Goal: Task Accomplishment & Management: Use online tool/utility

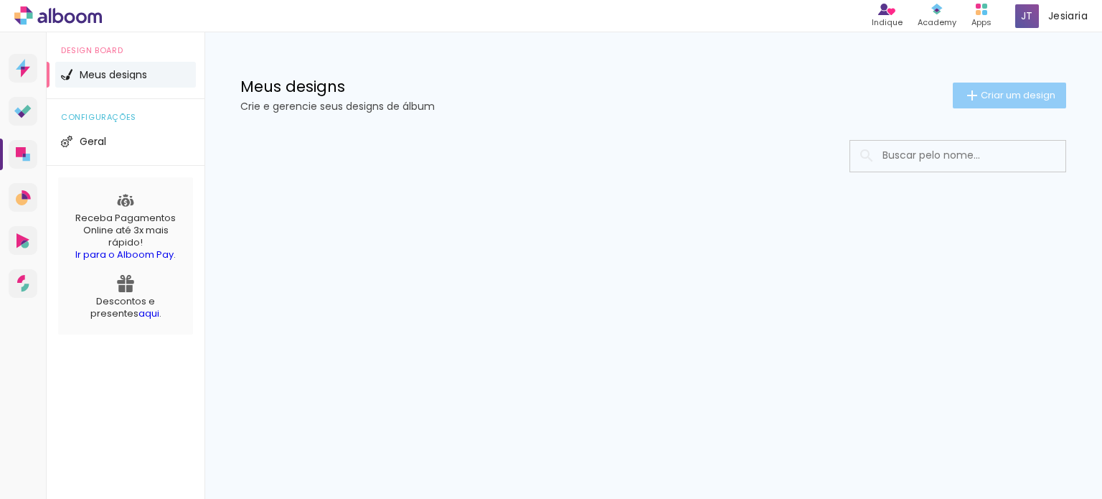
click at [989, 93] on span "Criar um design" at bounding box center [1018, 94] width 75 height 9
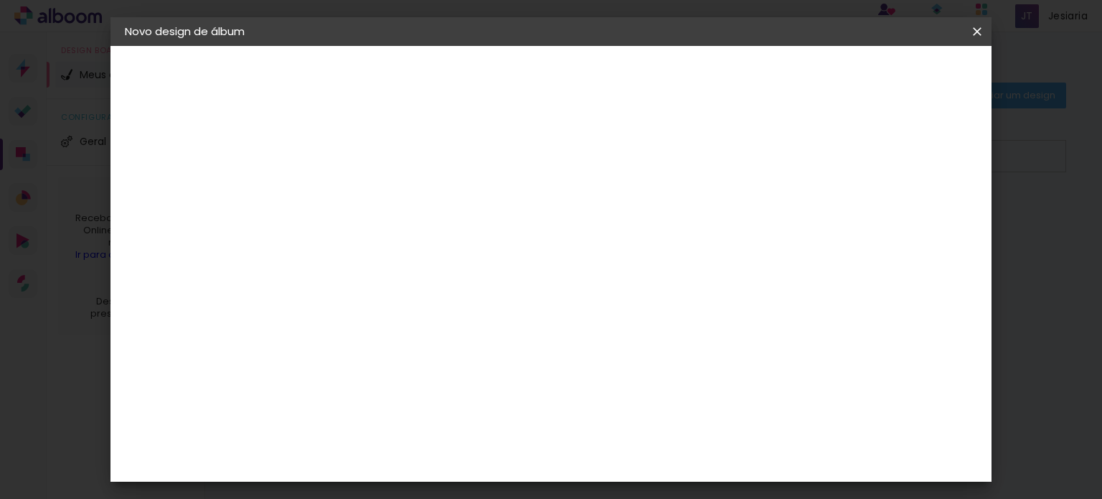
click at [359, 188] on input at bounding box center [359, 193] width 0 height 22
type input "raynara"
type paper-input "raynara"
click at [0, 0] on slot "Avançar" at bounding box center [0, 0] width 0 height 0
